Goal: Entertainment & Leisure: Consume media (video, audio)

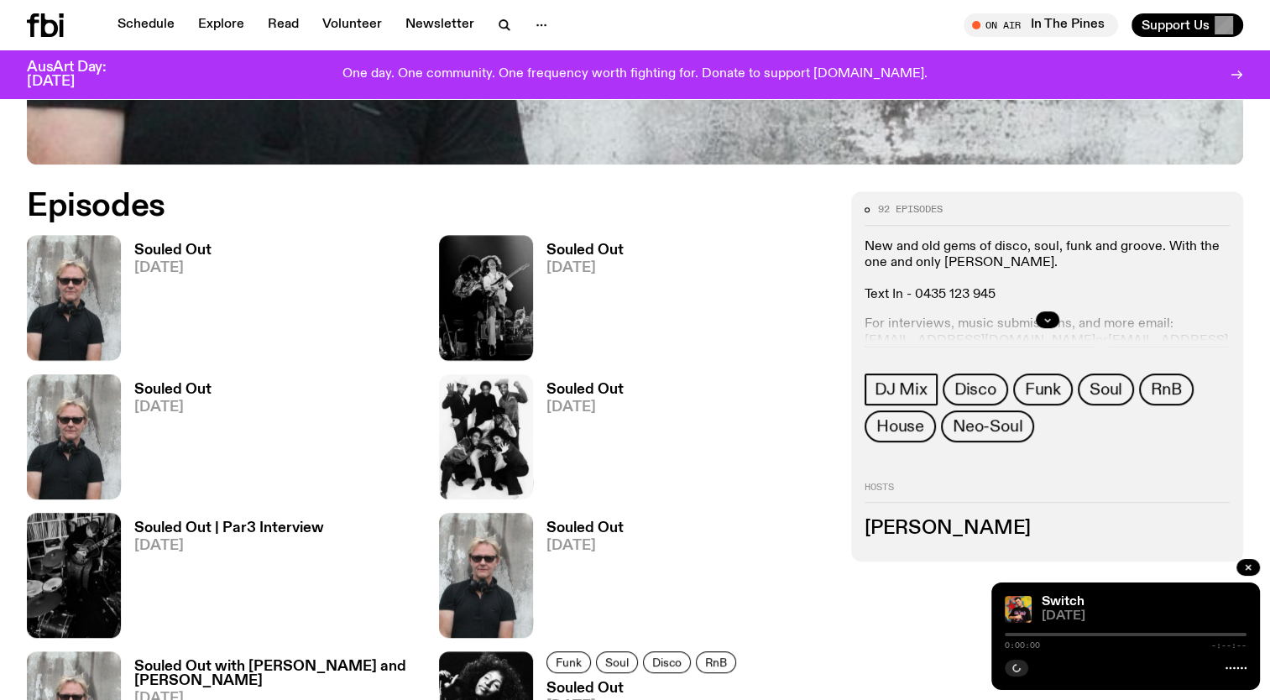
scroll to position [771, 0]
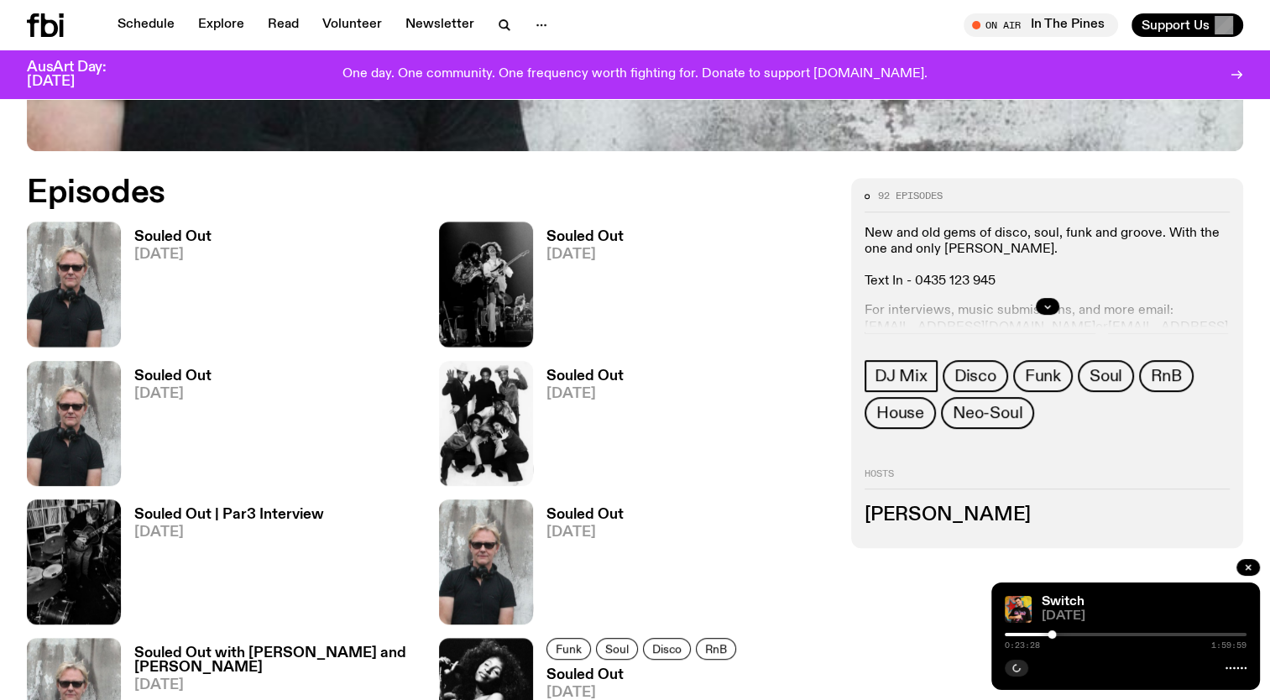
click at [157, 245] on link "Souled Out [DATE]" at bounding box center [166, 288] width 91 height 117
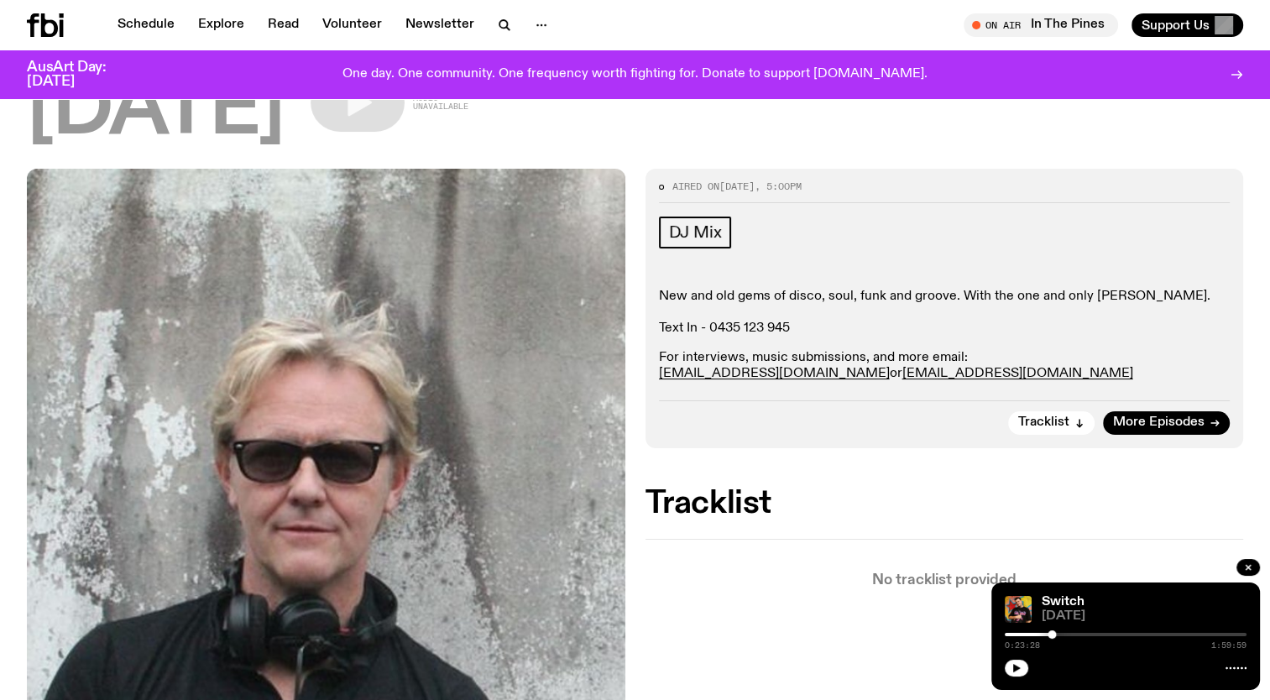
scroll to position [167, 0]
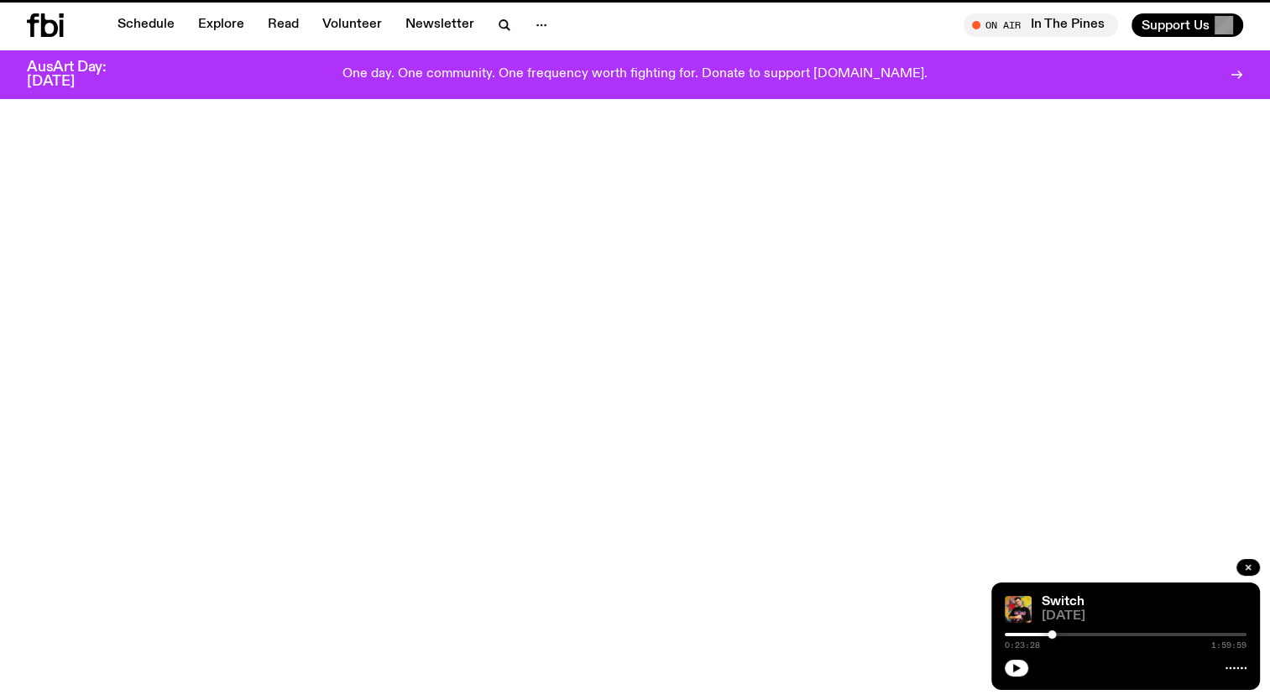
scroll to position [771, 0]
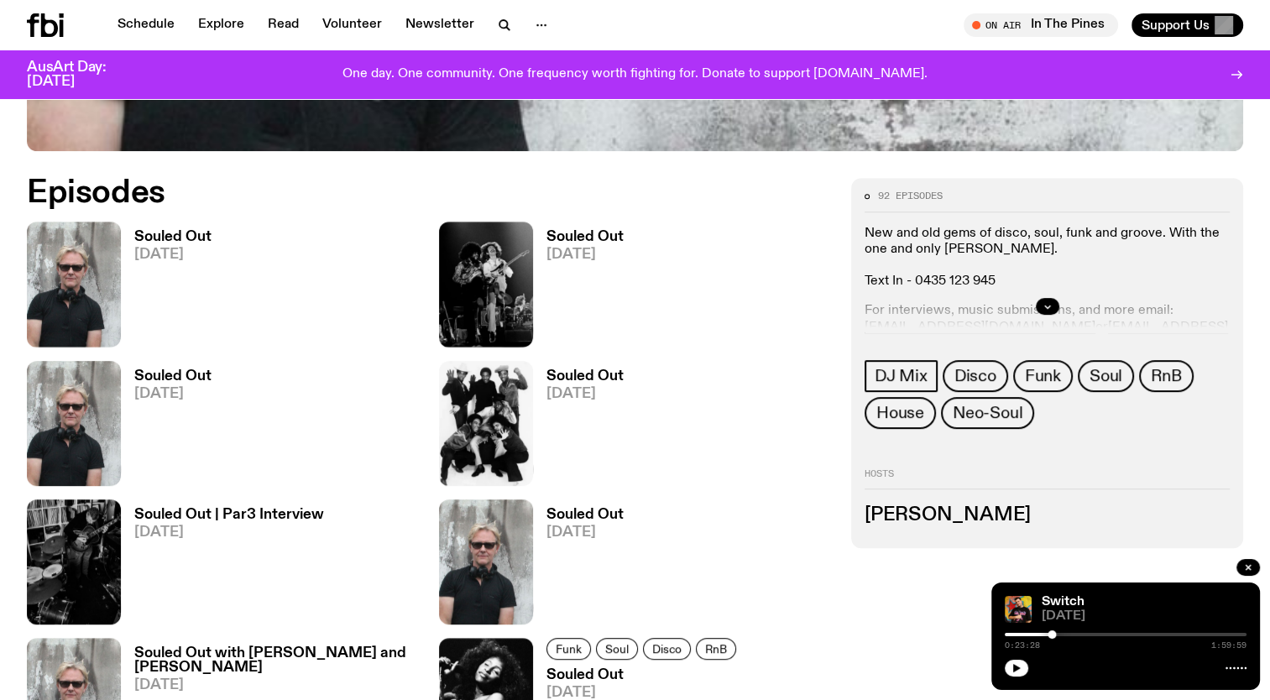
click at [576, 248] on span "[DATE]" at bounding box center [584, 255] width 77 height 14
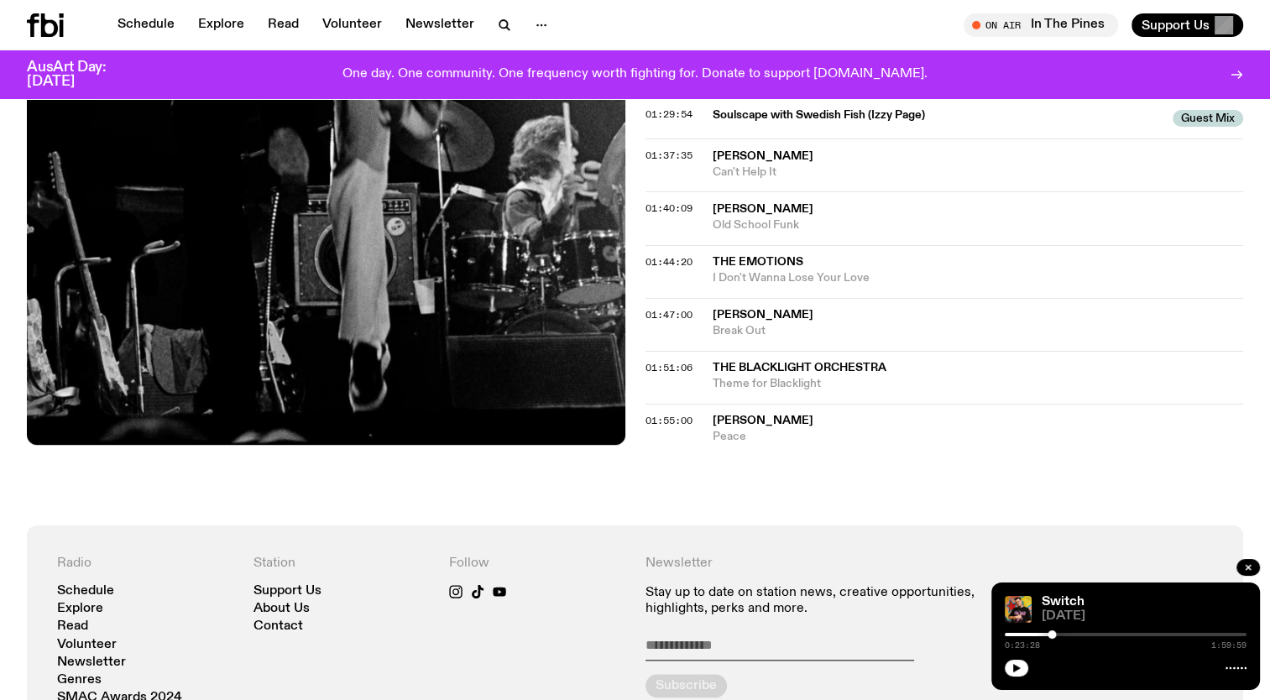
scroll to position [1571, 0]
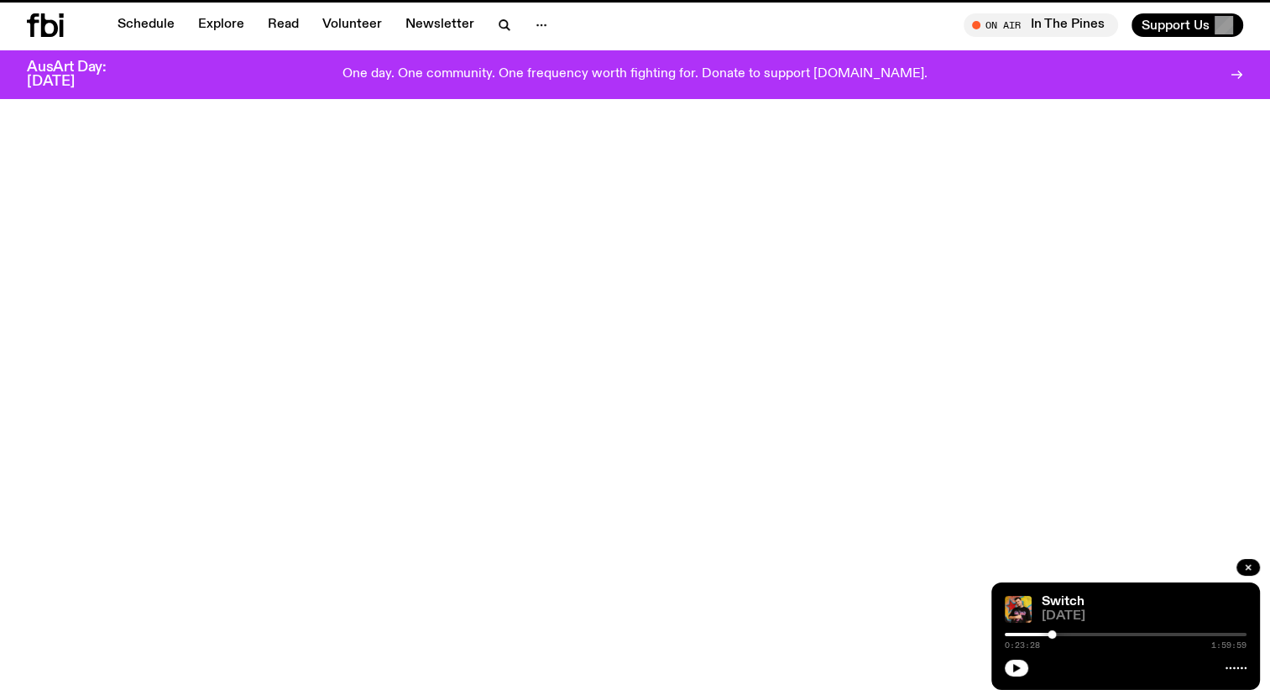
scroll to position [771, 0]
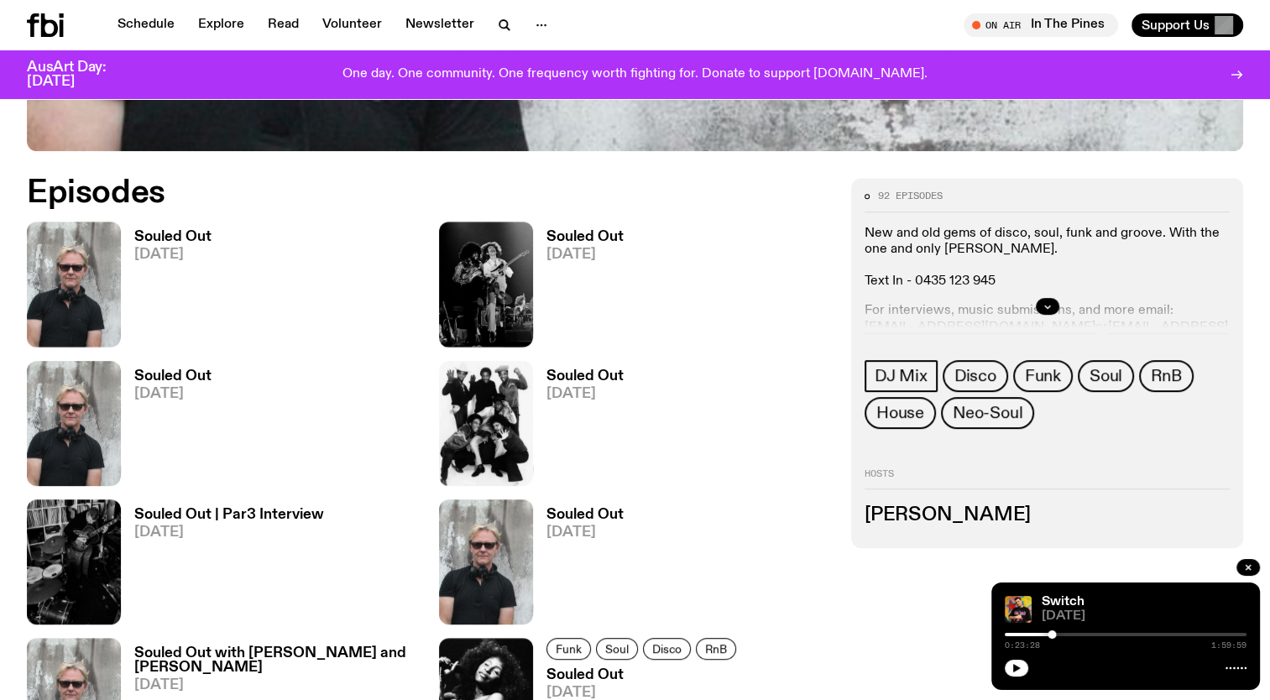
click at [164, 375] on h3 "Souled Out" at bounding box center [172, 376] width 77 height 14
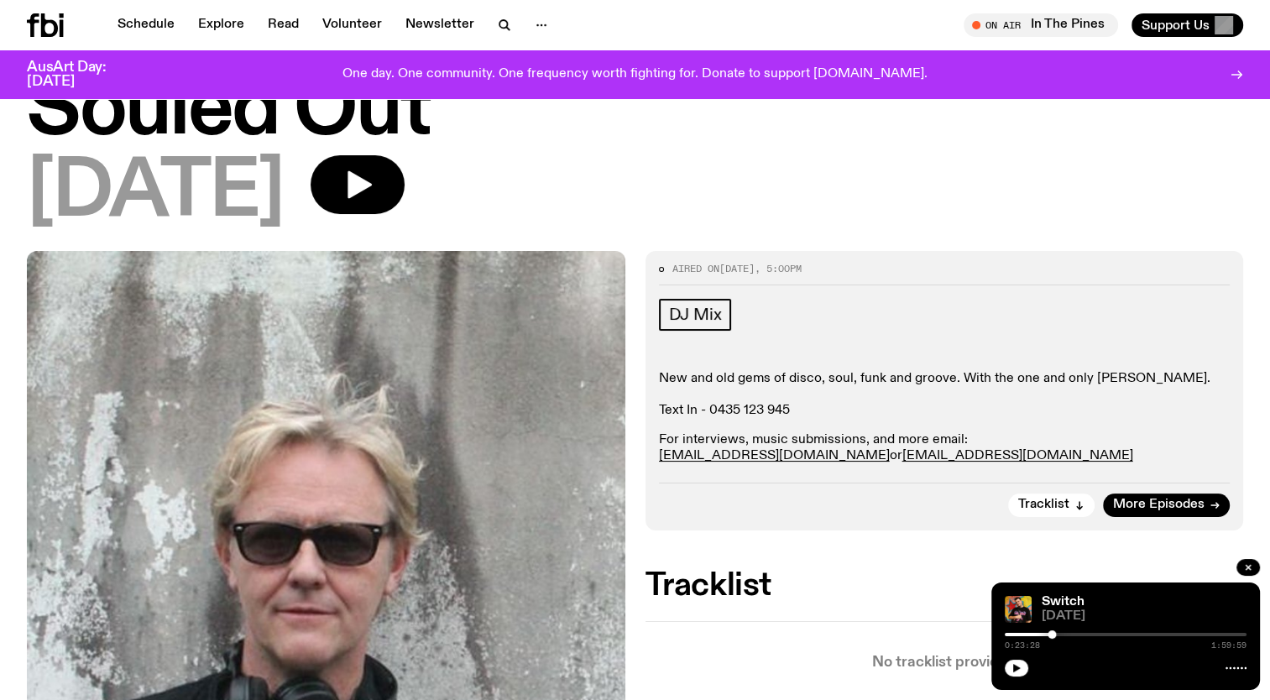
scroll to position [18, 0]
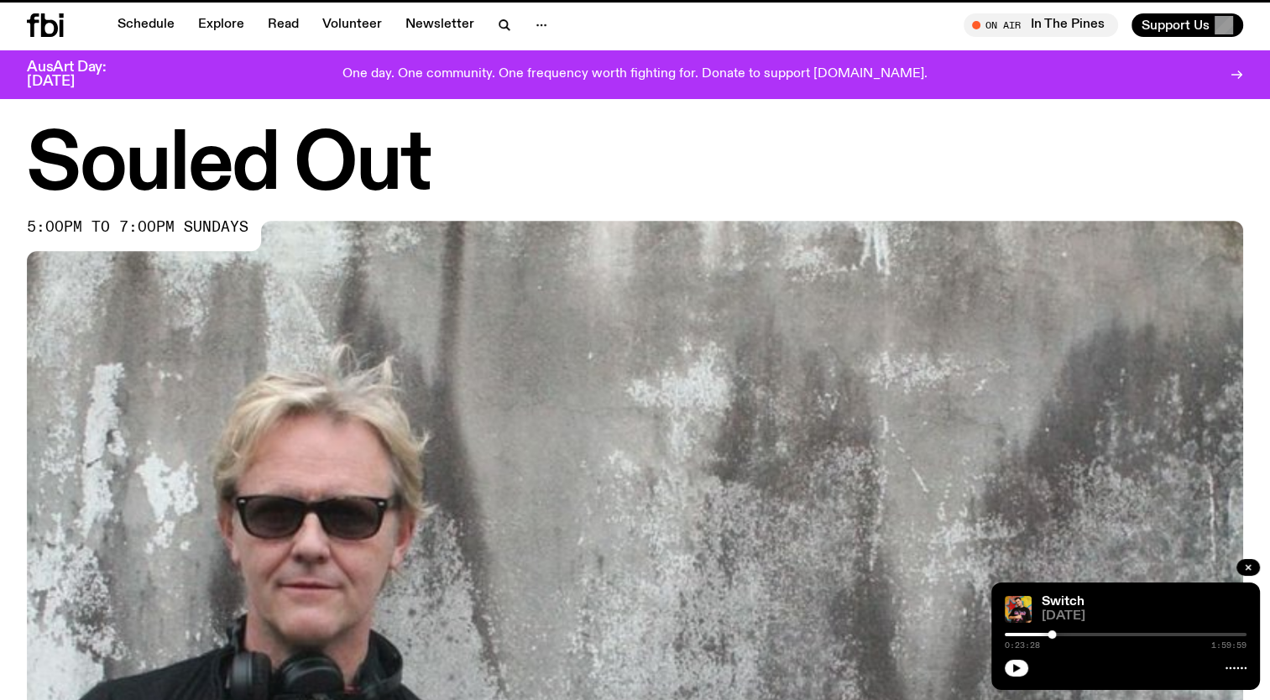
scroll to position [771, 0]
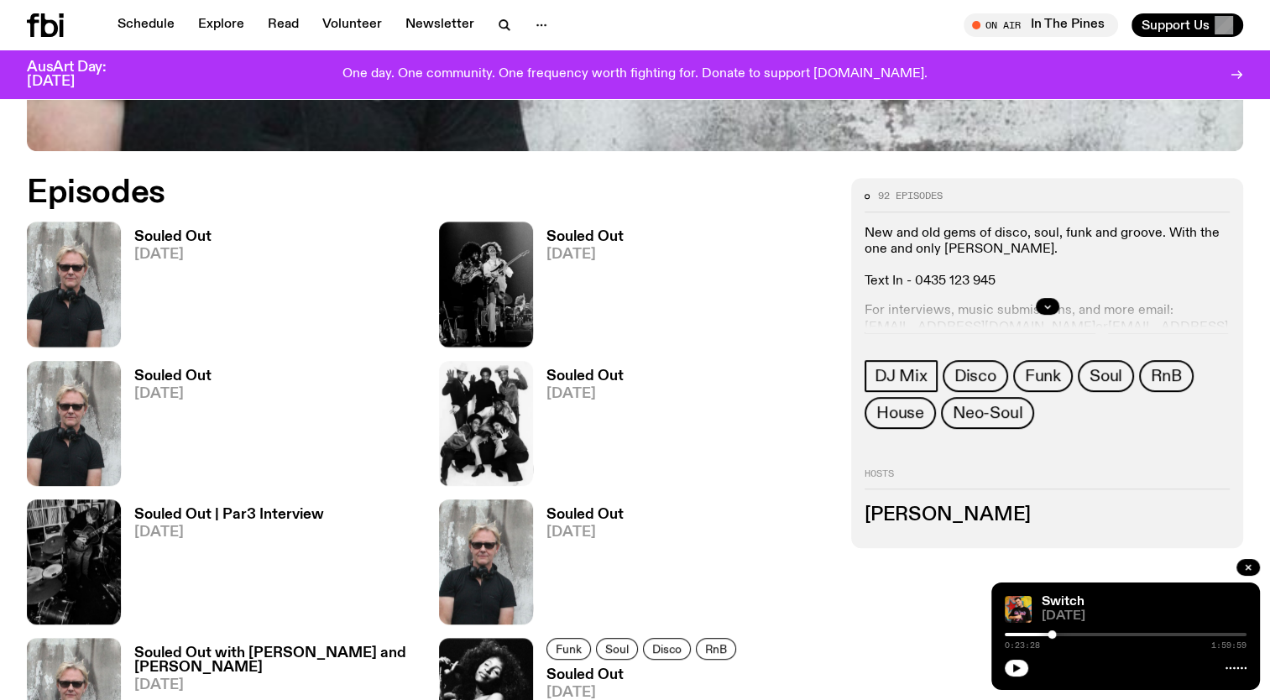
click at [592, 523] on link "Souled Out [DATE]" at bounding box center [578, 566] width 91 height 117
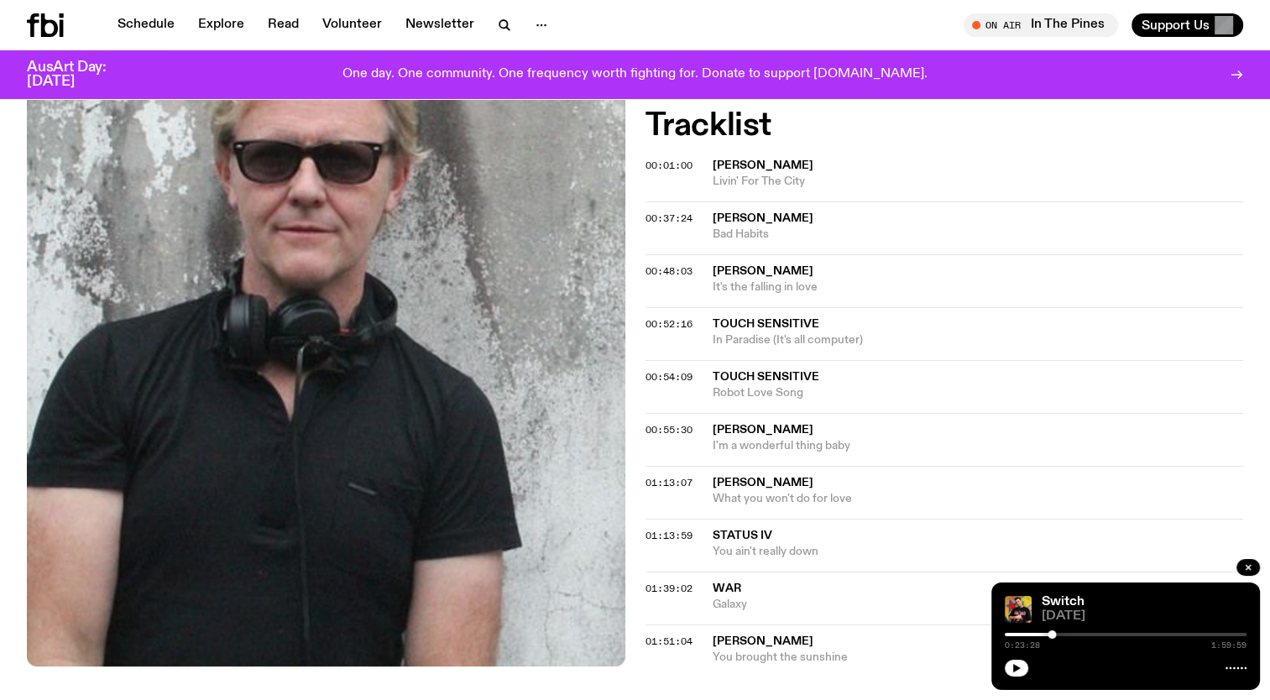
scroll to position [543, 0]
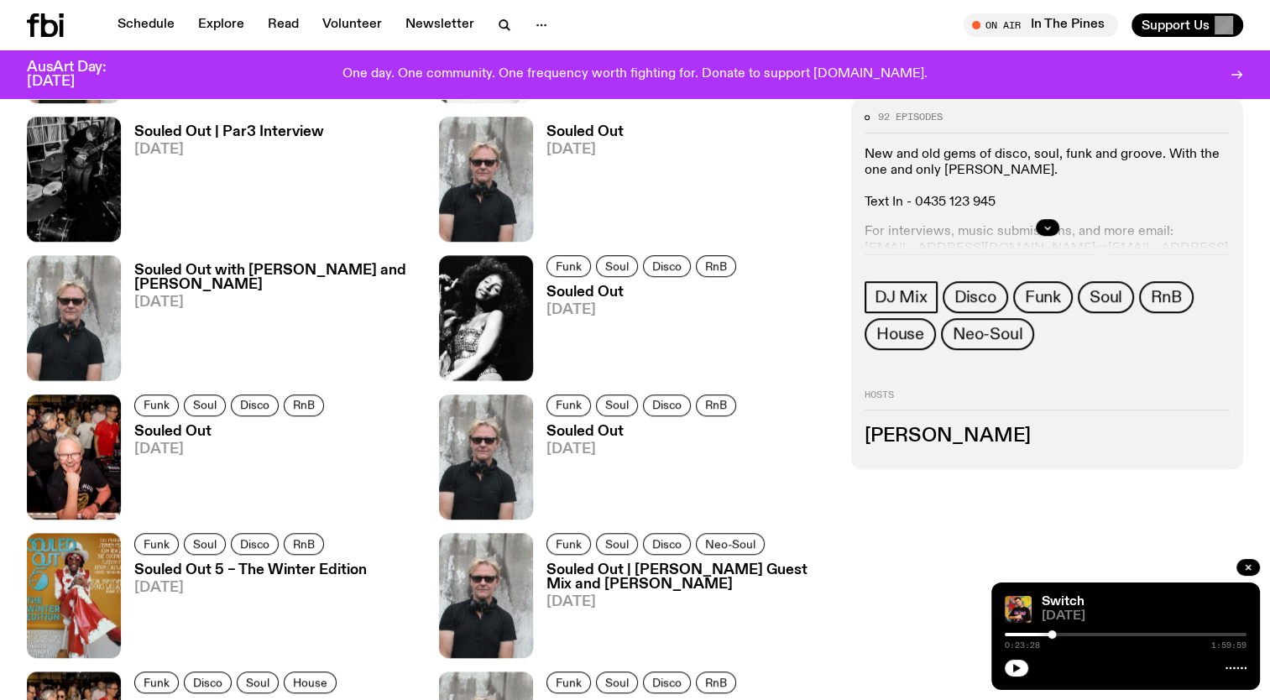
scroll to position [1182, 0]
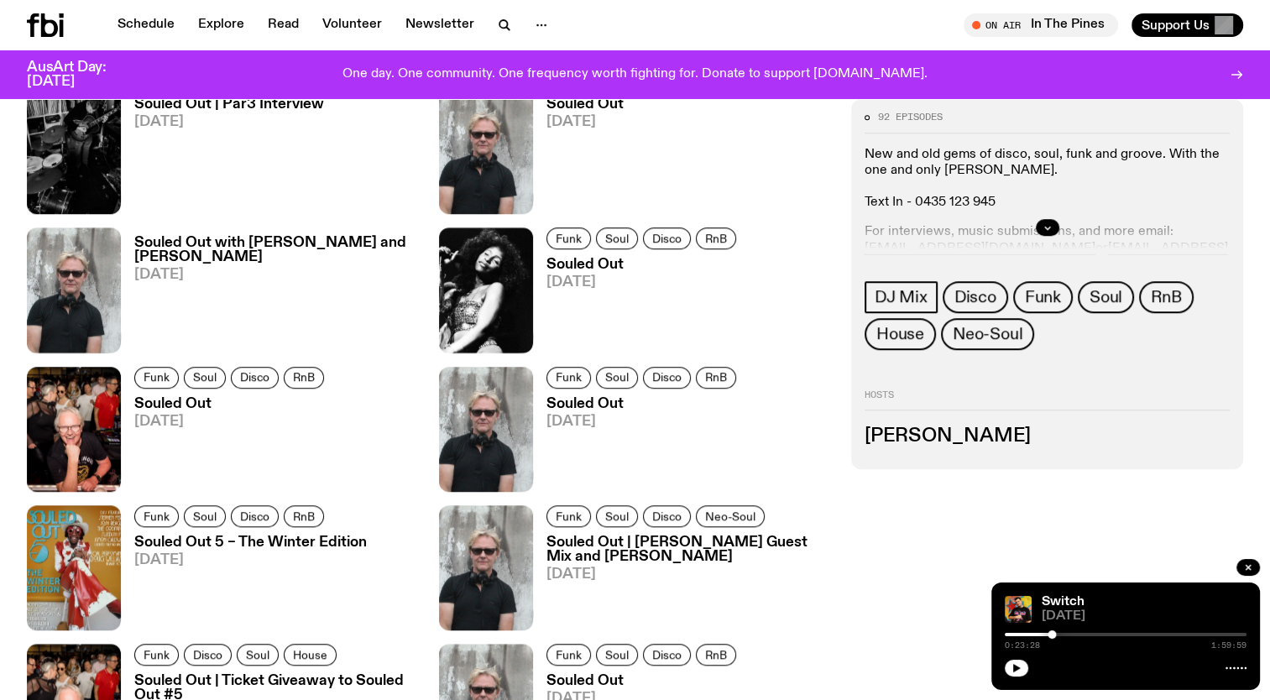
click at [238, 246] on h3 "Souled Out with [PERSON_NAME] and [PERSON_NAME]" at bounding box center [276, 250] width 284 height 29
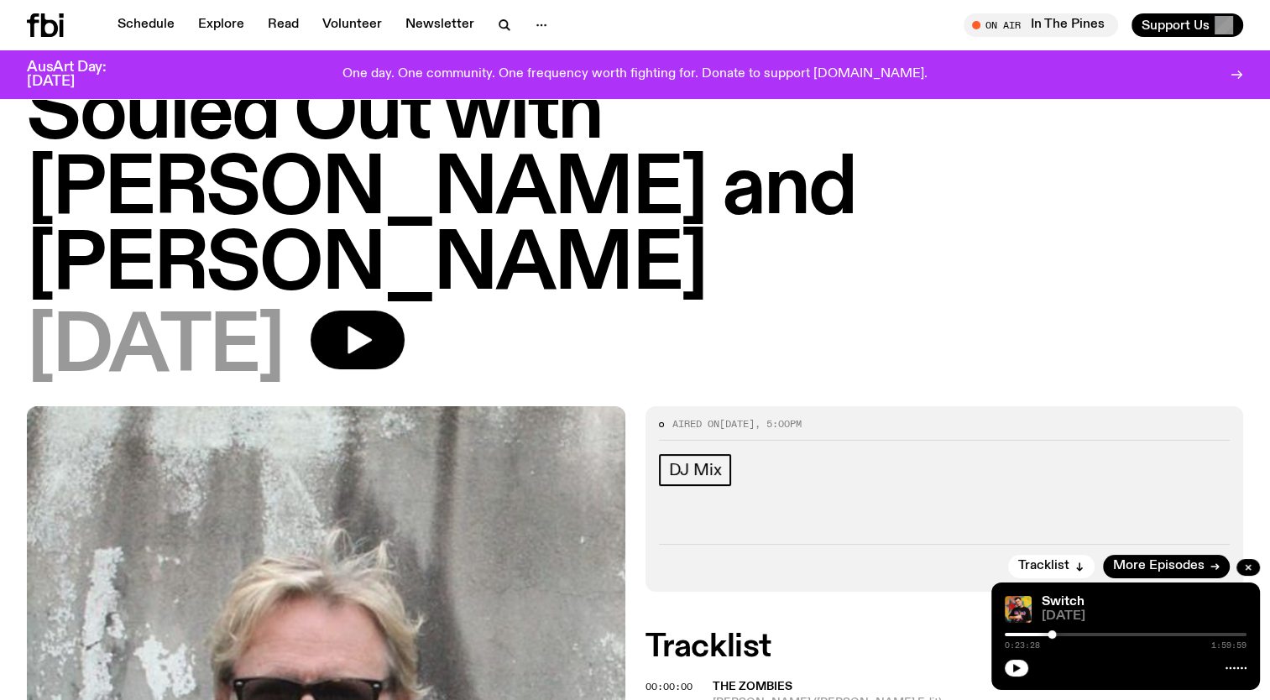
scroll to position [66, 0]
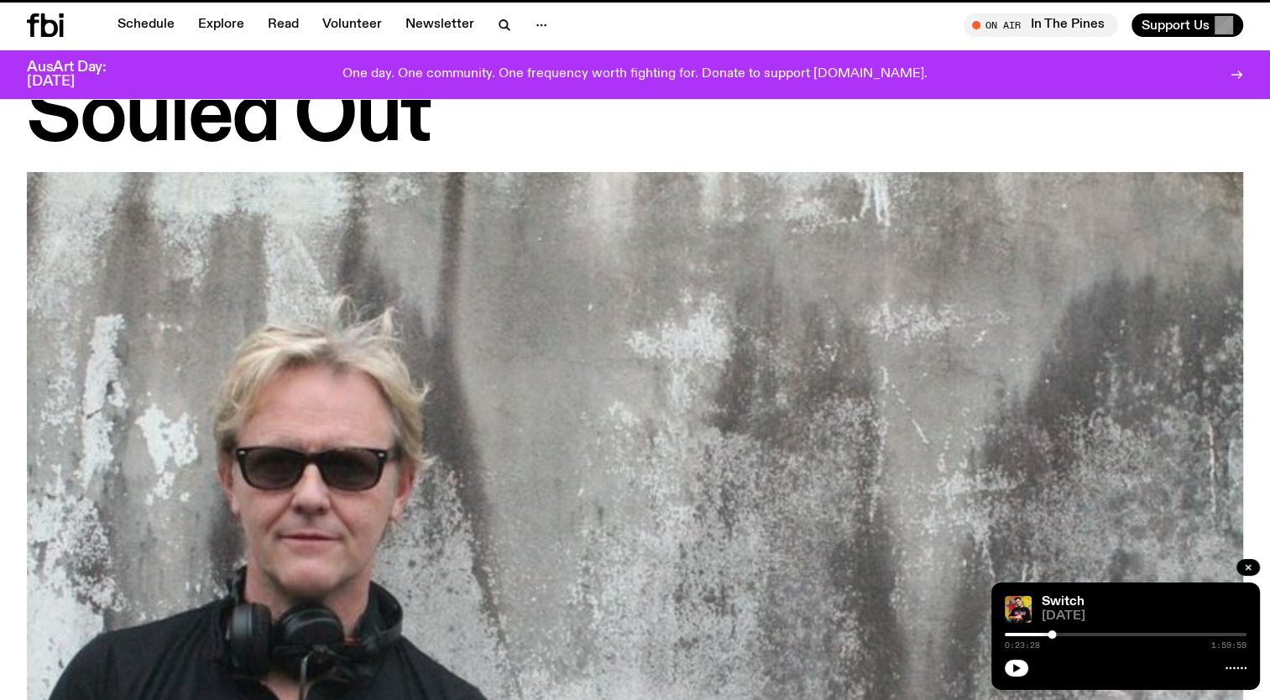
scroll to position [1182, 0]
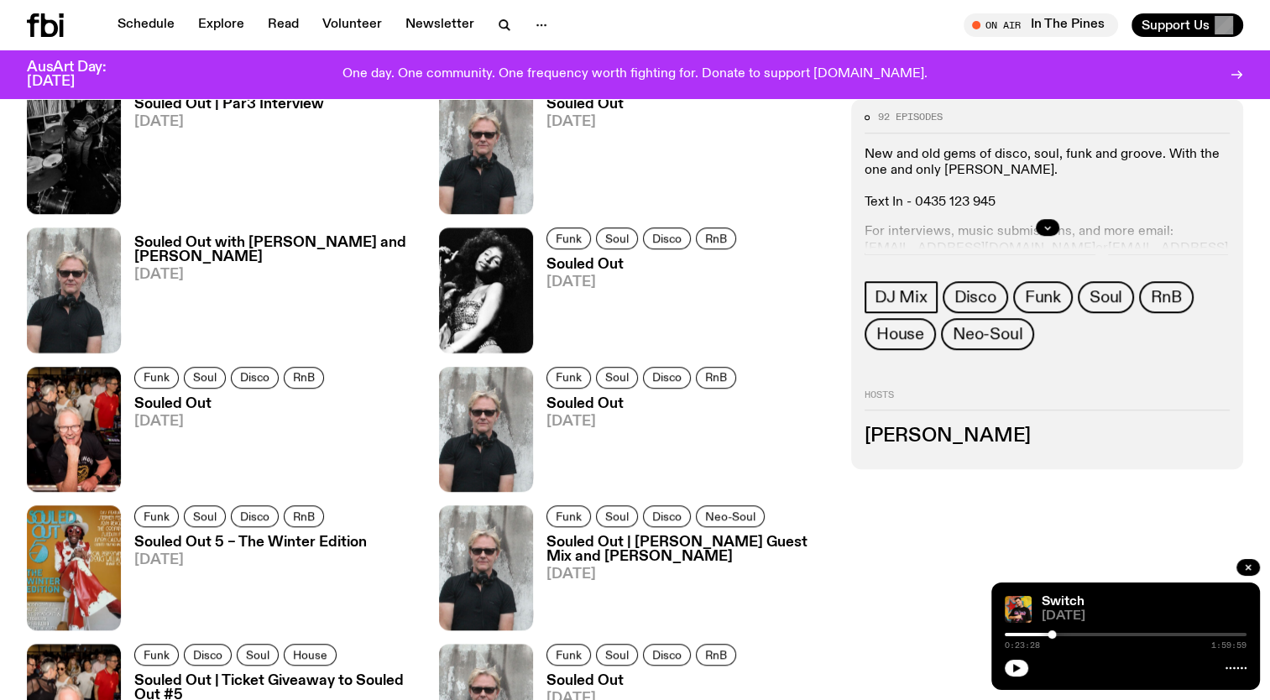
click at [581, 276] on span "[DATE]" at bounding box center [643, 282] width 195 height 14
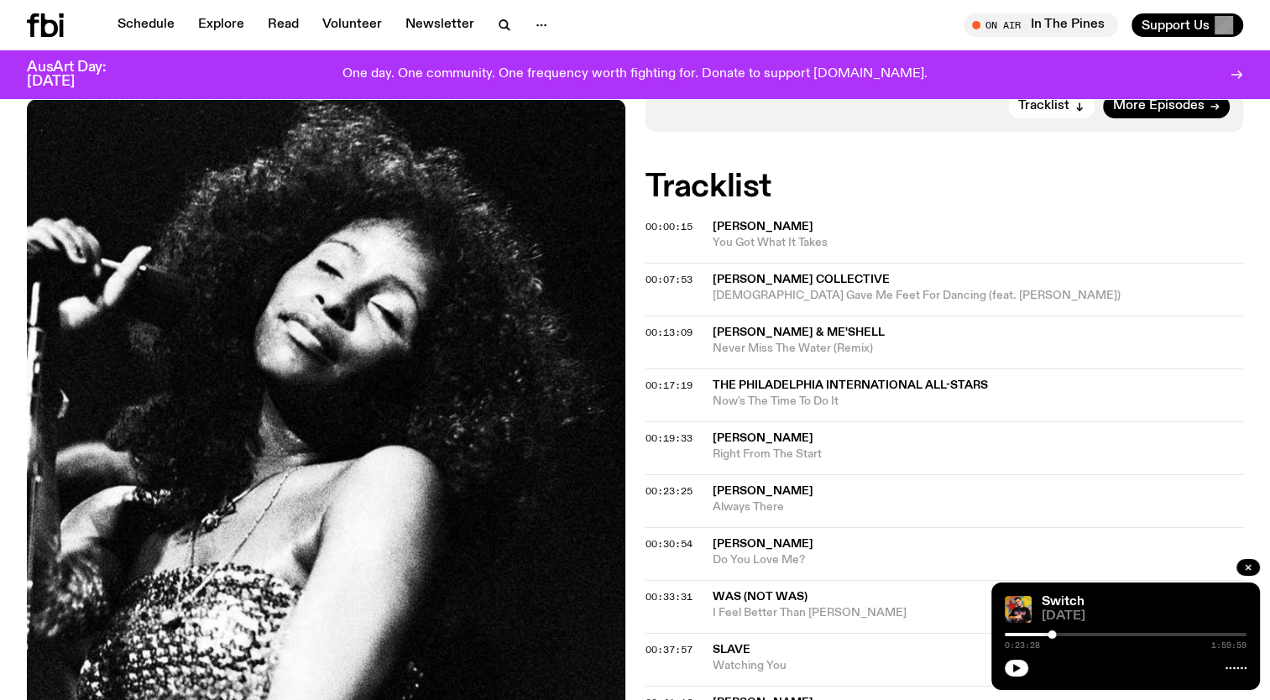
scroll to position [474, 0]
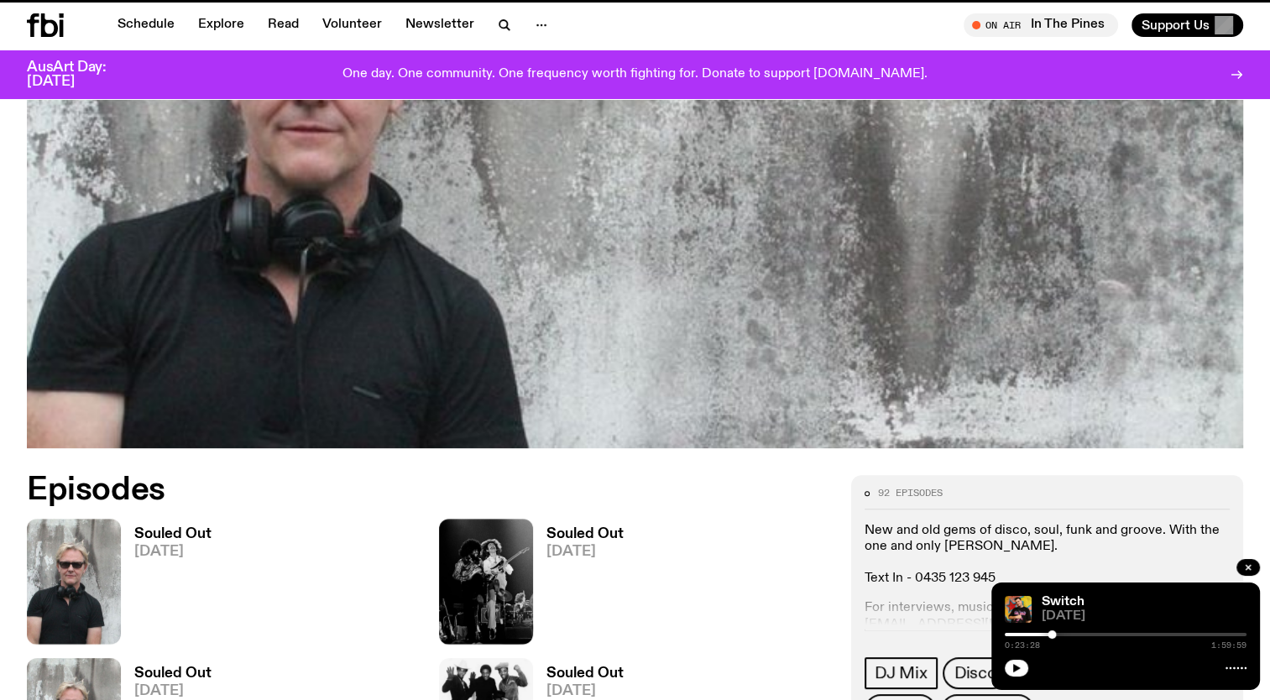
scroll to position [1182, 0]
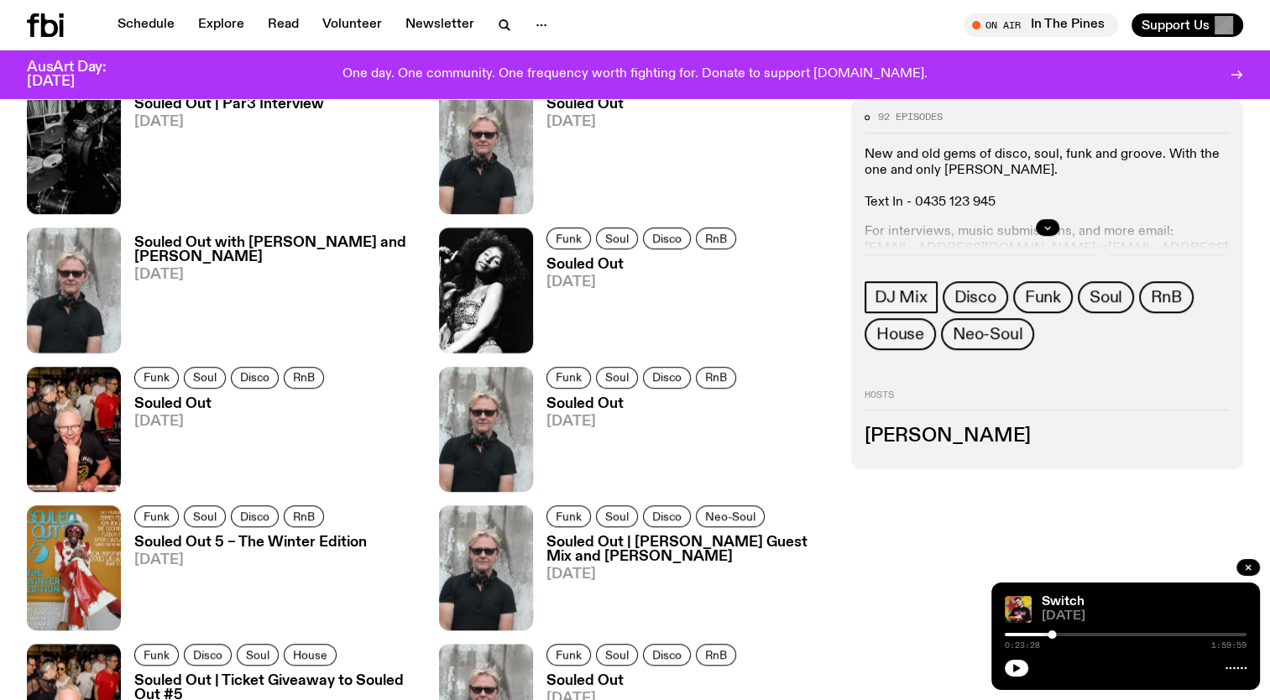
click at [171, 398] on h3 "Souled Out" at bounding box center [231, 404] width 195 height 14
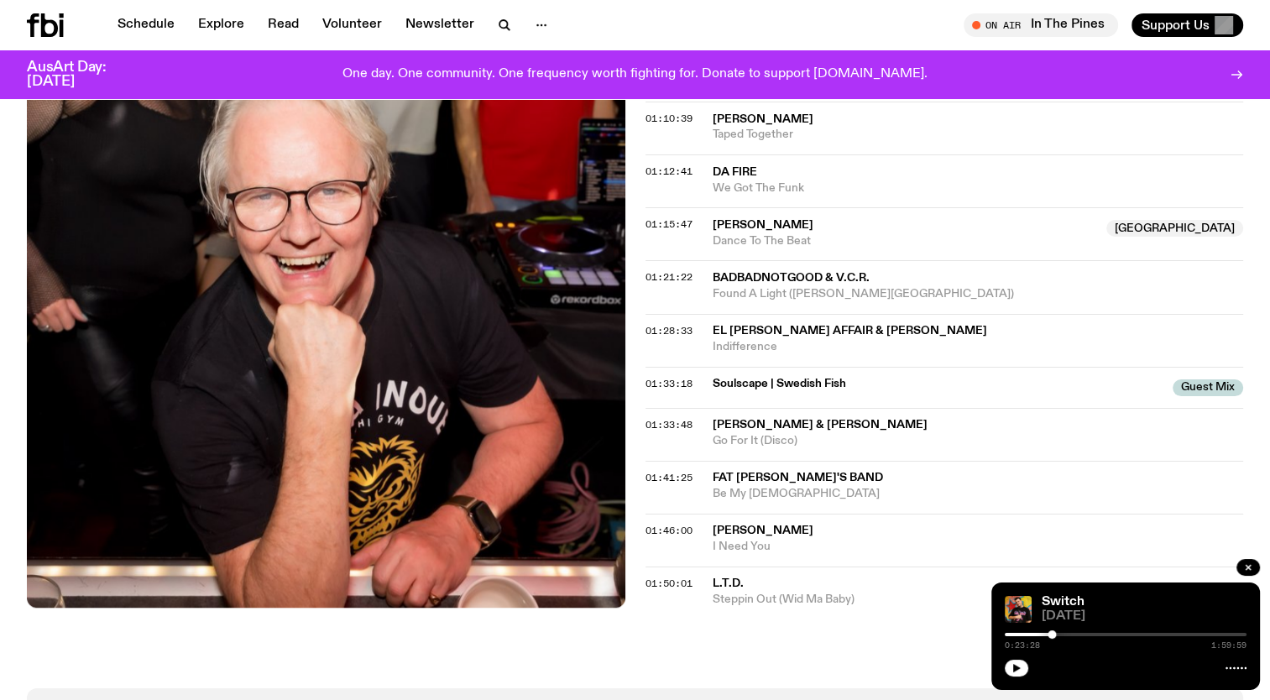
scroll to position [1417, 0]
